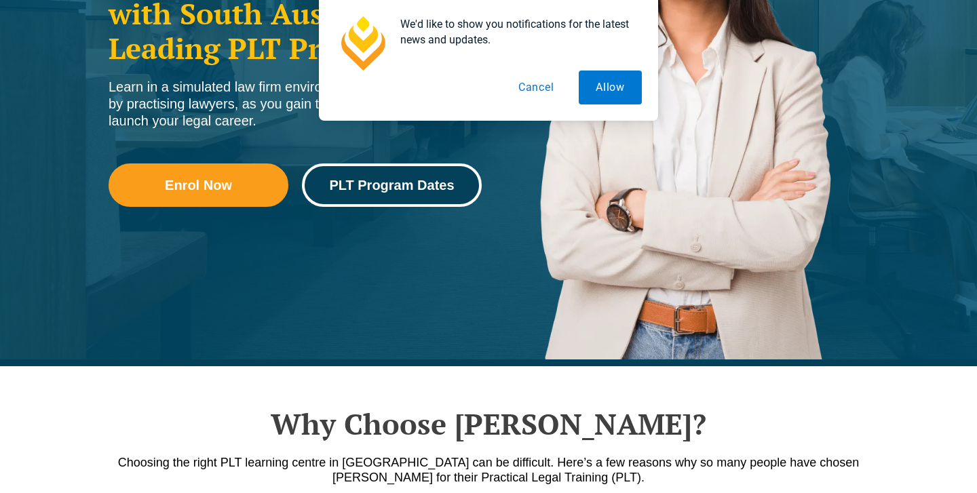
click at [396, 191] on span "PLT Program Dates" at bounding box center [391, 185] width 125 height 14
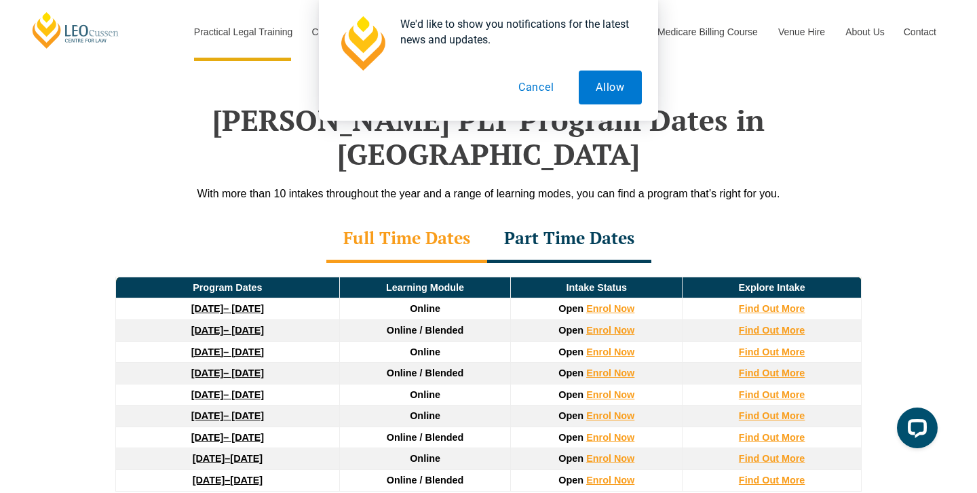
scroll to position [1710, 0]
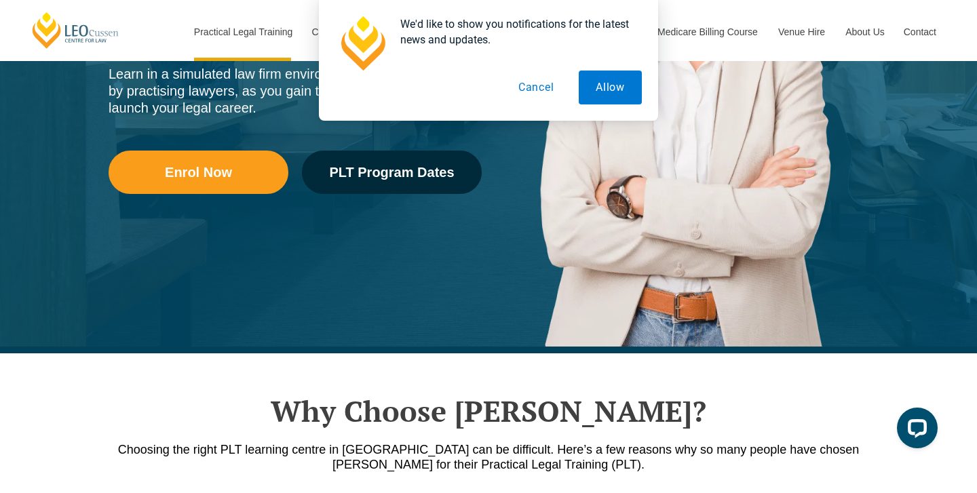
scroll to position [324, 0]
